Goal: Task Accomplishment & Management: Use online tool/utility

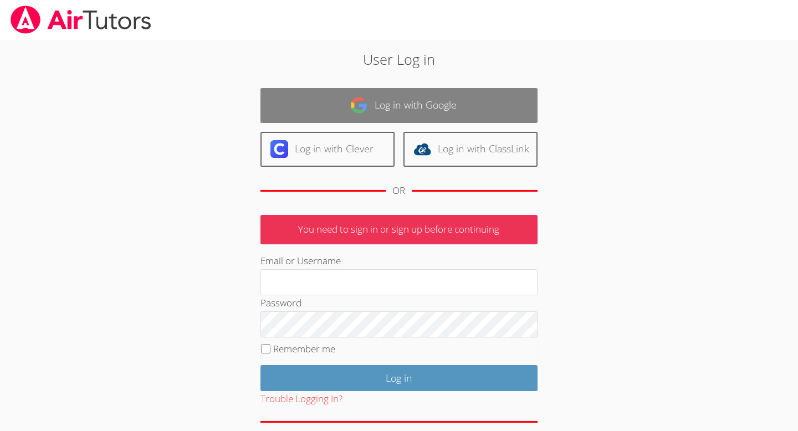
click at [410, 98] on link "Log in with Google" at bounding box center [399, 105] width 277 height 35
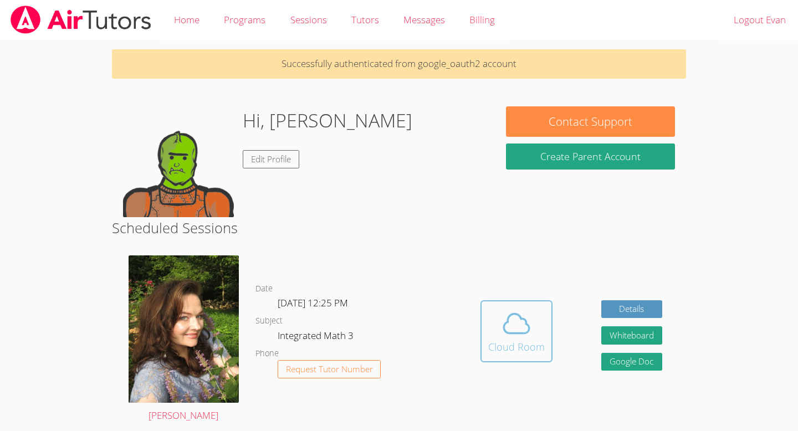
click at [516, 319] on icon at bounding box center [516, 323] width 31 height 31
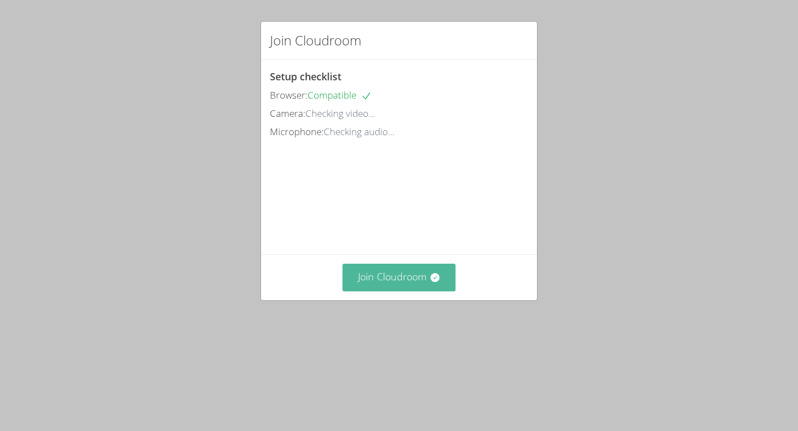
click at [418, 291] on button "Join Cloudroom" at bounding box center [400, 277] width 114 height 27
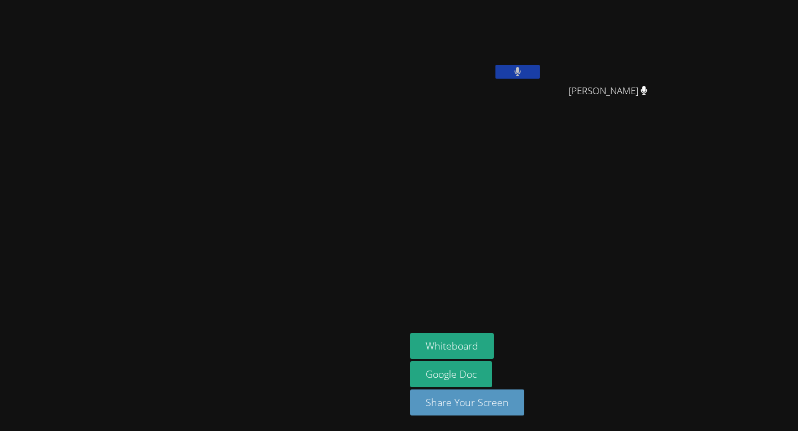
click at [649, 160] on aside "[PERSON_NAME] [PERSON_NAME] [PERSON_NAME] Whiteboard Google Doc Share Your Scre…" at bounding box center [544, 215] width 277 height 431
click at [683, 177] on aside "[PERSON_NAME] [PERSON_NAME] [PERSON_NAME] Whiteboard Google Doc Share Your Scre…" at bounding box center [544, 215] width 277 height 431
click at [540, 75] on button at bounding box center [518, 72] width 44 height 14
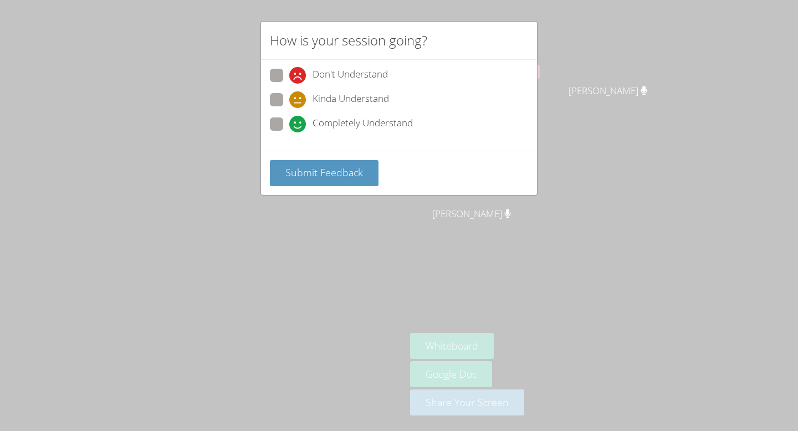
click at [289, 108] on span at bounding box center [289, 108] width 0 height 0
click at [289, 101] on input "Kinda Understand" at bounding box center [293, 97] width 9 height 9
radio input "true"
click at [301, 156] on div "Submit Feedback" at bounding box center [399, 173] width 276 height 44
click at [301, 166] on span "Submit Feedback" at bounding box center [325, 172] width 78 height 13
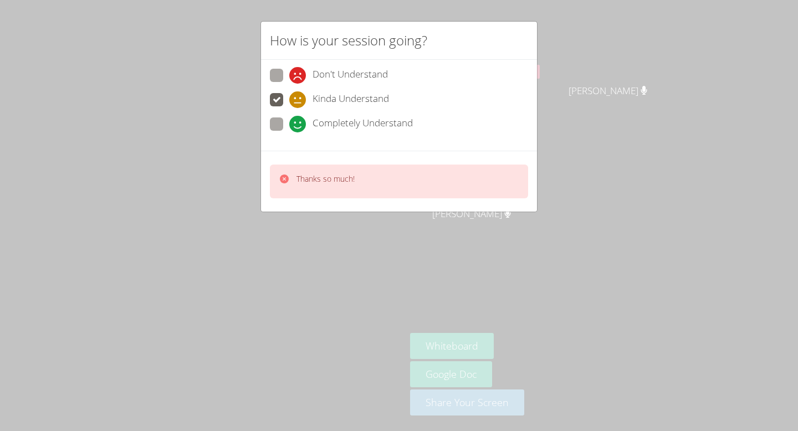
click at [425, 325] on div "How is your session going? Don't Understand Kinda Understand Completely Underst…" at bounding box center [399, 215] width 798 height 431
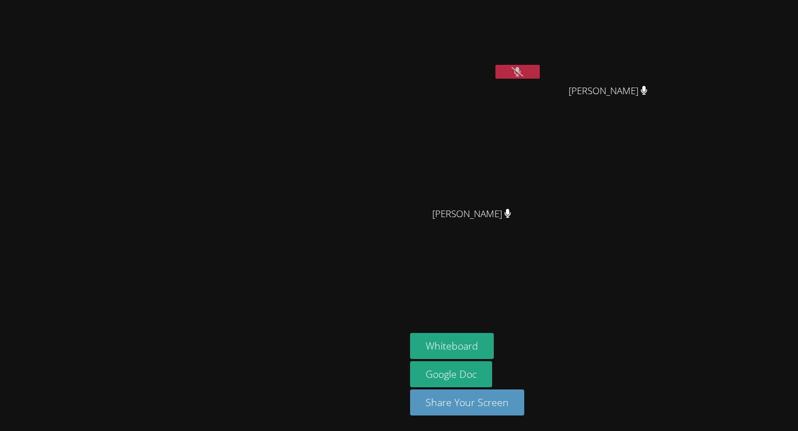
click at [540, 73] on button at bounding box center [518, 72] width 44 height 14
